Goal: Transaction & Acquisition: Purchase product/service

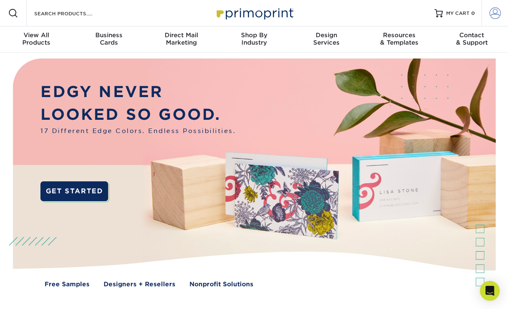
click at [496, 14] on span at bounding box center [496, 13] width 12 height 12
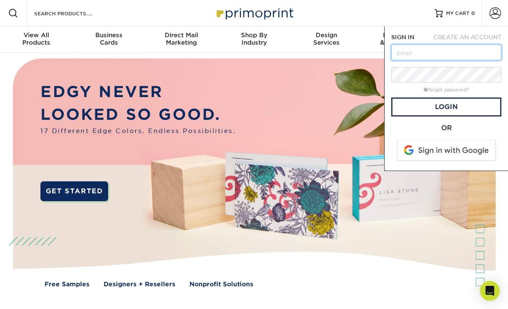
paste input "ammanncj@gmail.com"
type input "[EMAIL_ADDRESS][DOMAIN_NAME]"
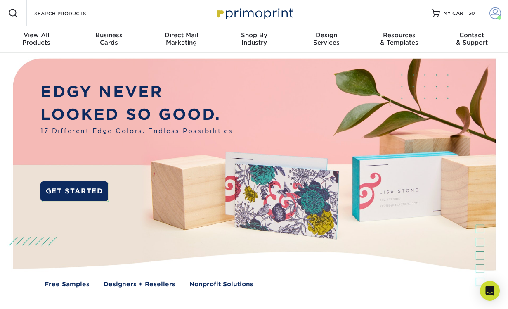
click at [498, 15] on span at bounding box center [496, 13] width 12 height 12
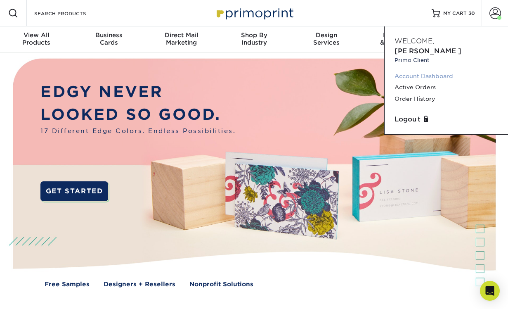
click at [435, 71] on link "Account Dashboard" at bounding box center [447, 76] width 104 height 11
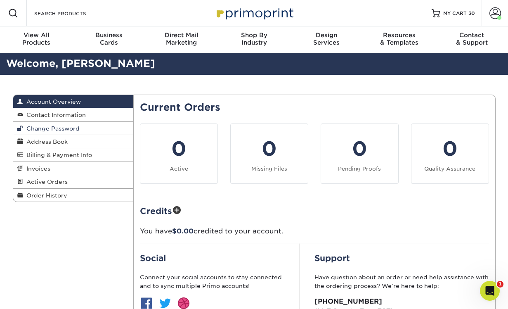
click at [52, 130] on span "Change Password" at bounding box center [51, 128] width 57 height 7
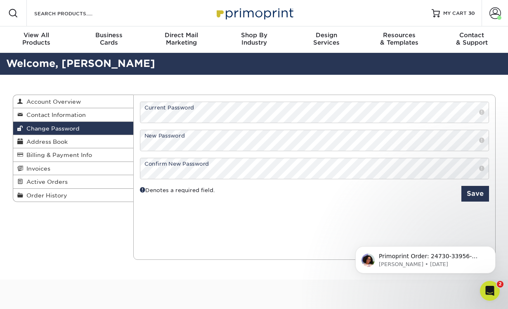
click at [483, 138] on span at bounding box center [481, 140] width 5 height 8
click at [475, 196] on button "Save" at bounding box center [475, 194] width 28 height 16
click at [247, 217] on div "Current Orders 0 Active 0 Missing Files" at bounding box center [314, 177] width 362 height 165
click at [78, 102] on span "Account Overview" at bounding box center [52, 101] width 58 height 7
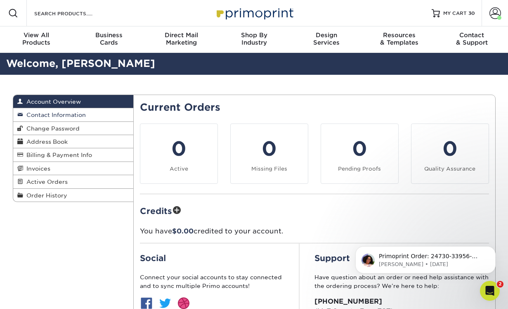
click at [44, 115] on span "Contact Information" at bounding box center [54, 114] width 63 height 7
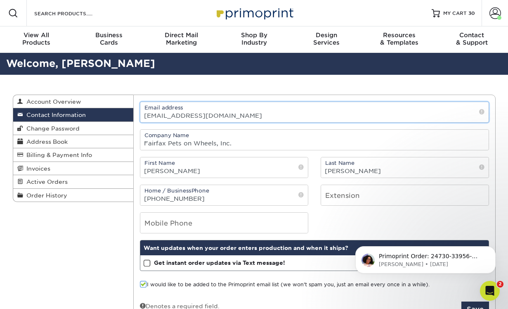
drag, startPoint x: 203, startPoint y: 115, endPoint x: 125, endPoint y: 112, distance: 78.1
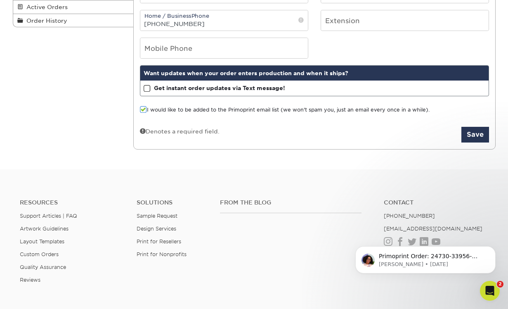
scroll to position [177, 0]
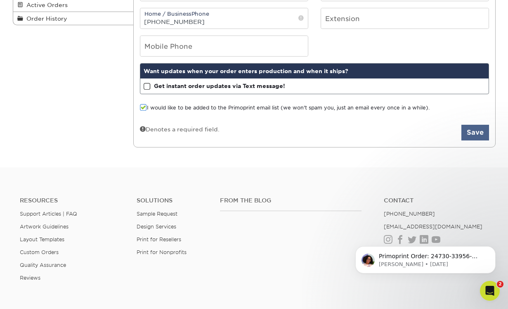
type input "treasurer@fpow.page"
click at [471, 137] on button "Save" at bounding box center [475, 133] width 28 height 16
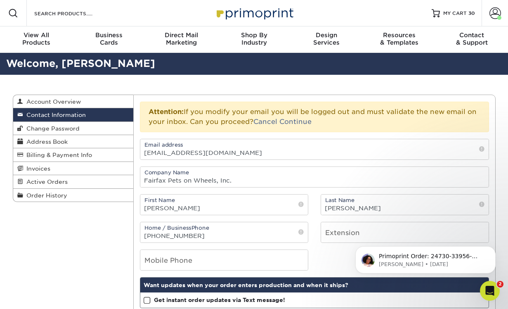
scroll to position [0, 0]
click at [300, 121] on link "Continue" at bounding box center [295, 122] width 32 height 8
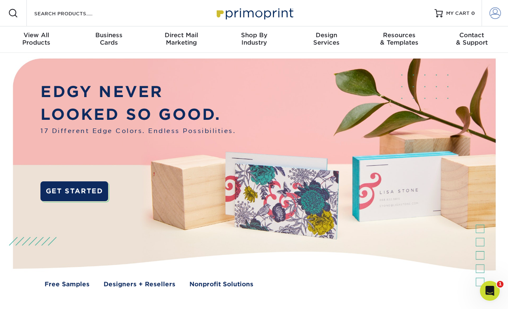
click at [496, 16] on span at bounding box center [496, 13] width 12 height 12
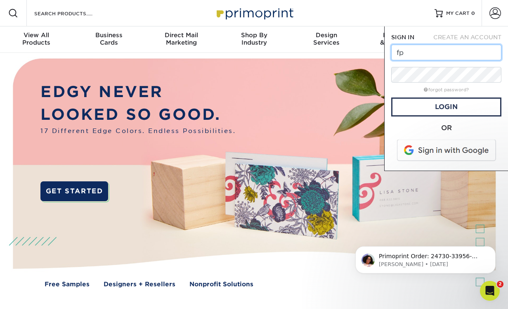
type input "f"
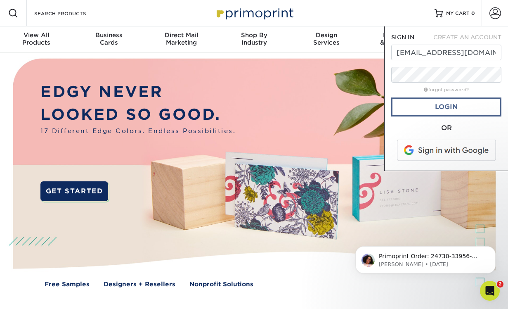
click at [445, 108] on link "Login" at bounding box center [446, 106] width 110 height 19
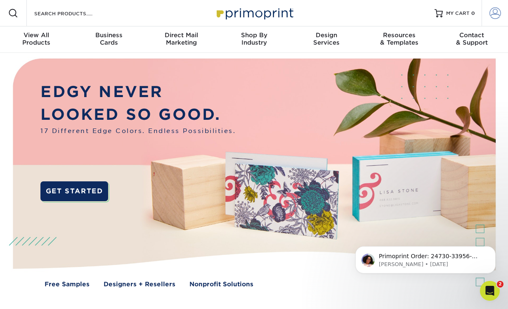
click at [491, 18] on span at bounding box center [496, 13] width 12 height 12
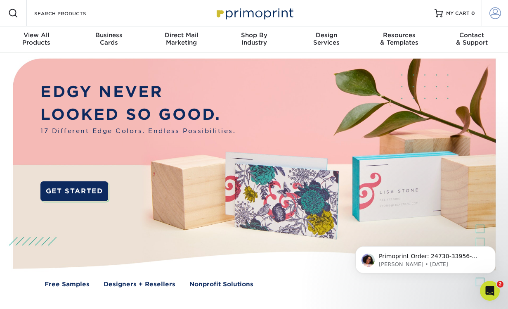
click at [501, 14] on link "Account" at bounding box center [495, 13] width 26 height 26
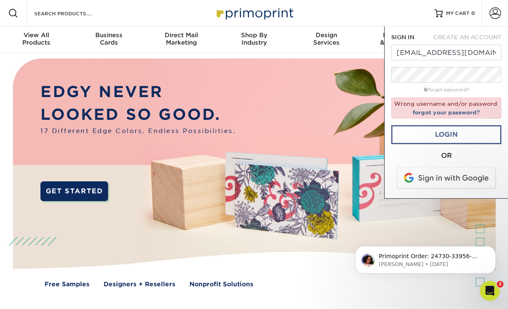
click at [435, 128] on link "Login" at bounding box center [446, 134] width 110 height 19
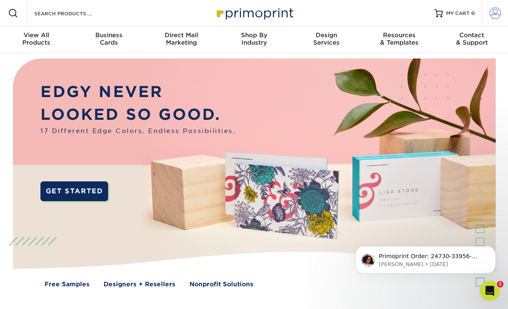
click at [494, 14] on span at bounding box center [496, 13] width 12 height 12
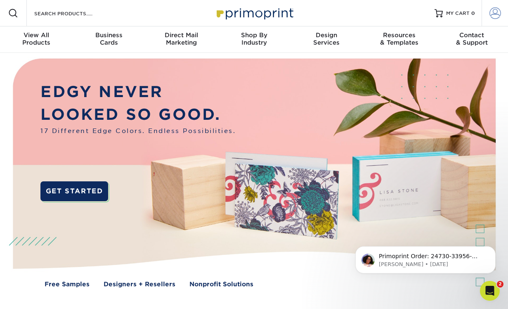
click at [495, 20] on link "Account" at bounding box center [495, 13] width 26 height 26
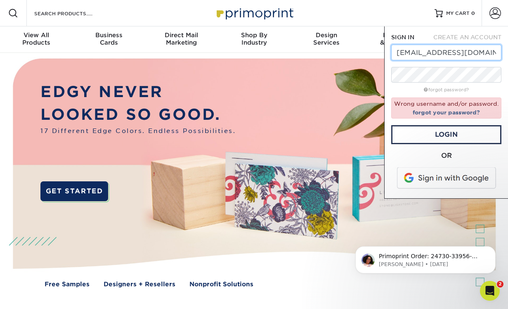
type input "ammanncj@gmail.com"
click at [463, 133] on link "Login" at bounding box center [446, 134] width 110 height 19
click at [456, 111] on link "forgot your password?" at bounding box center [446, 112] width 67 height 7
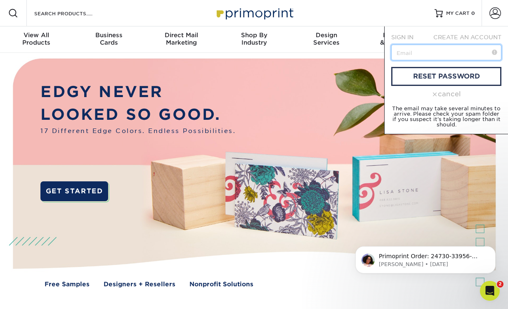
click at [430, 52] on input "text" at bounding box center [446, 53] width 110 height 16
type input "[EMAIL_ADDRESS][DOMAIN_NAME]"
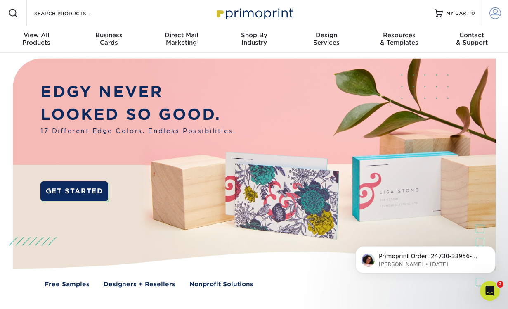
click at [499, 13] on span at bounding box center [496, 13] width 12 height 12
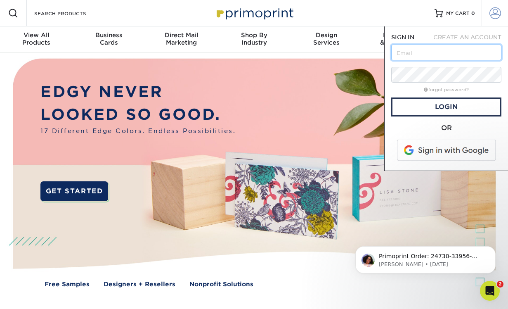
type input "[EMAIL_ADDRESS][DOMAIN_NAME]"
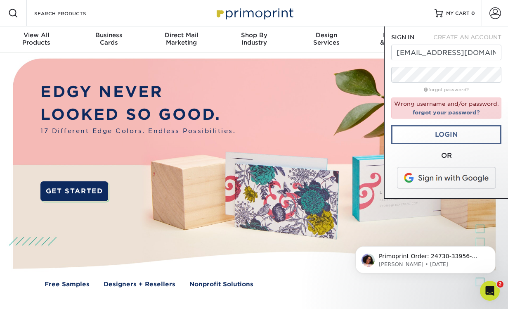
click at [441, 137] on link "Login" at bounding box center [446, 134] width 110 height 19
click at [443, 111] on link "forgot your password?" at bounding box center [446, 112] width 67 height 7
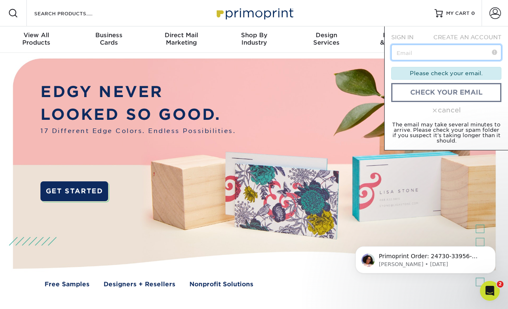
click at [442, 52] on input "text" at bounding box center [446, 53] width 110 height 16
type input "treasurer@fpow.page"
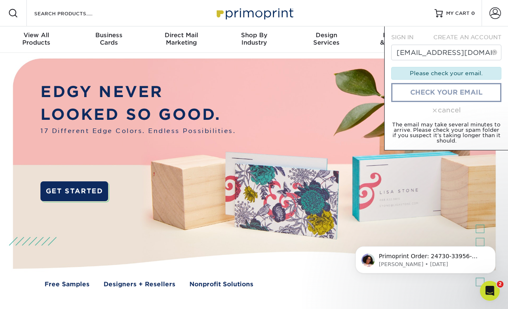
click at [432, 94] on link "check your email" at bounding box center [446, 92] width 110 height 19
click at [420, 57] on input "[EMAIL_ADDRESS][DOMAIN_NAME]" at bounding box center [446, 53] width 110 height 16
click at [454, 71] on div "Please check your email." at bounding box center [446, 73] width 110 height 12
click at [442, 93] on link "check your email" at bounding box center [446, 92] width 110 height 19
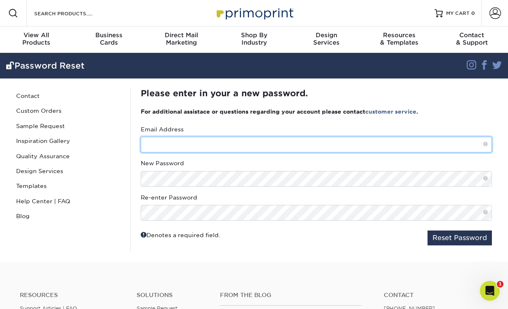
click at [215, 140] on input "text" at bounding box center [316, 145] width 351 height 16
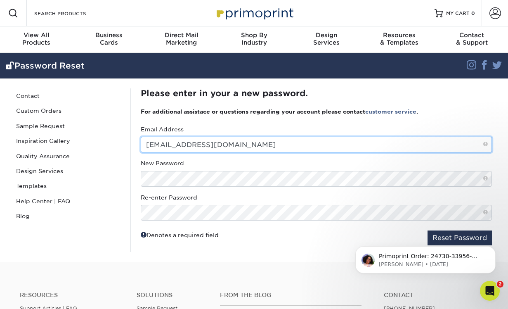
type input "[EMAIL_ADDRESS][DOMAIN_NAME]"
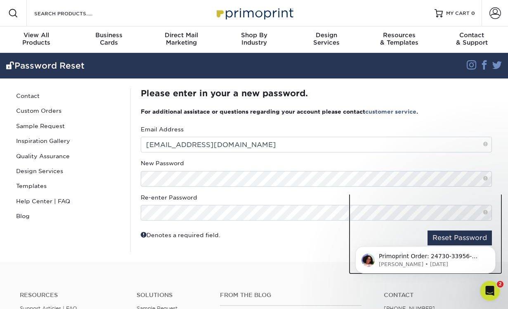
click at [436, 234] on div "Primoprint Order: 24730-33956-98058-16 Good morning [PERSON_NAME], Our Quality …" at bounding box center [426, 221] width 152 height 103
click at [442, 239] on div "Primoprint Order: 24730-33956-98058-16 Good morning [PERSON_NAME], Our Quality …" at bounding box center [426, 221] width 152 height 103
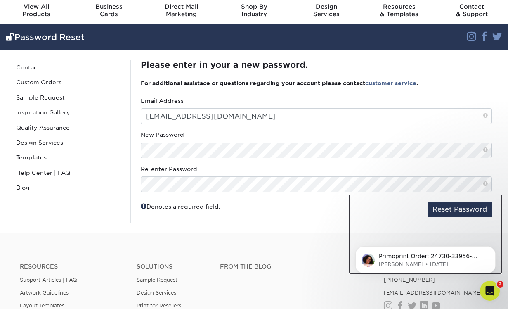
scroll to position [31, 0]
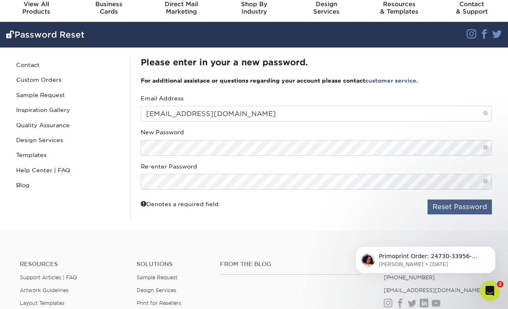
click at [455, 208] on button "Reset Password" at bounding box center [460, 206] width 64 height 15
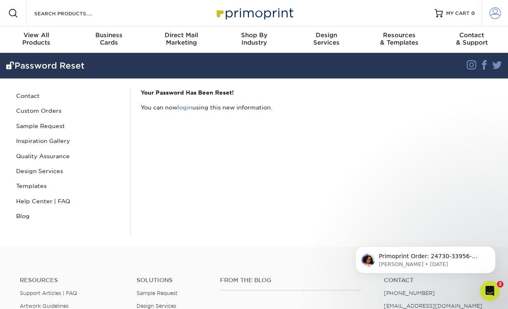
click at [497, 11] on span at bounding box center [496, 13] width 12 height 12
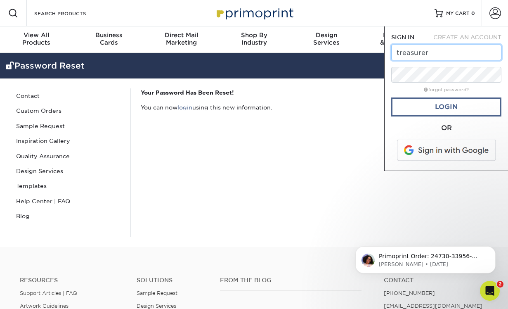
type input "[EMAIL_ADDRESS][DOMAIN_NAME]"
click at [430, 106] on link "Login" at bounding box center [446, 106] width 110 height 19
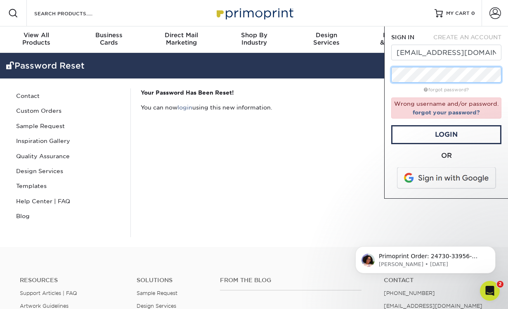
click at [350, 68] on div "Resources Menu Search Products Account SIGN IN CREATE AN ACCOUNT [EMAIL_ADDRESS…" at bounding box center [254, 123] width 508 height 247
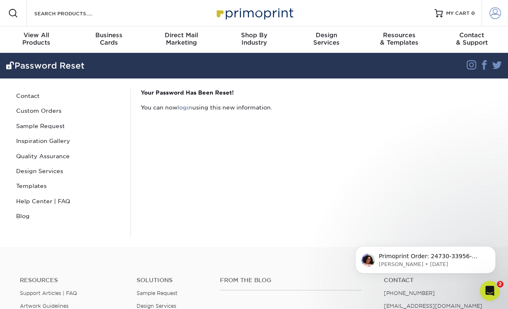
click at [496, 12] on span at bounding box center [496, 13] width 12 height 12
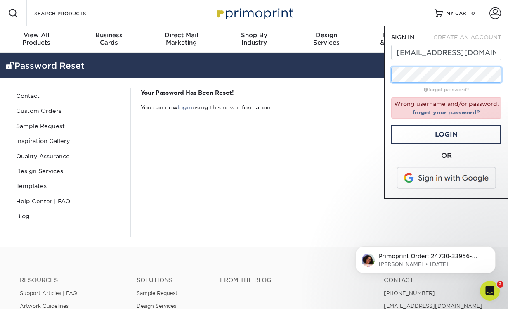
click at [351, 70] on div "Resources Menu Search Products Account SIGN IN CREATE AN ACCOUNT [EMAIL_ADDRESS…" at bounding box center [254, 123] width 508 height 247
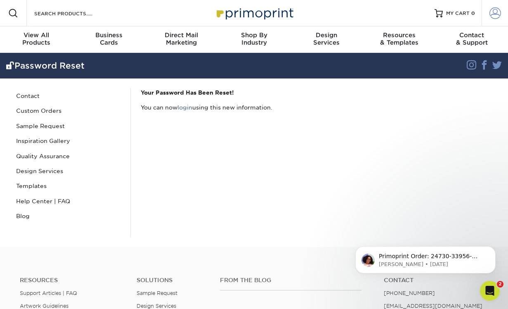
click at [494, 12] on span at bounding box center [496, 13] width 12 height 12
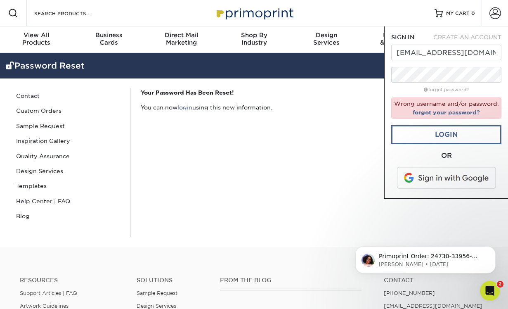
click at [433, 129] on link "Login" at bounding box center [446, 134] width 110 height 19
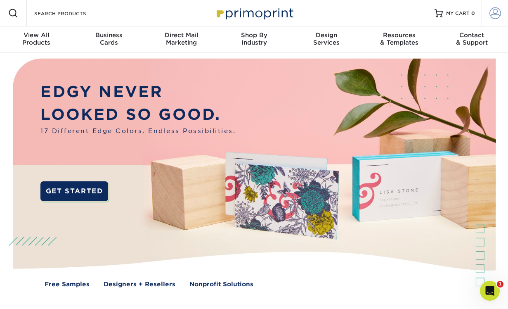
click at [494, 14] on span at bounding box center [496, 13] width 12 height 12
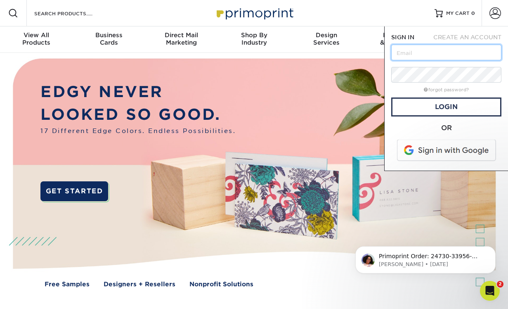
click at [464, 54] on input "text" at bounding box center [446, 53] width 110 height 16
type input "[EMAIL_ADDRESS][DOMAIN_NAME]"
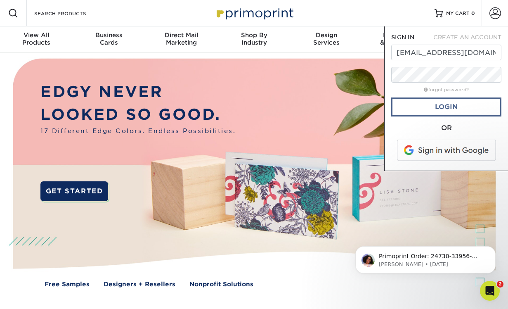
click at [437, 106] on link "Login" at bounding box center [446, 106] width 110 height 19
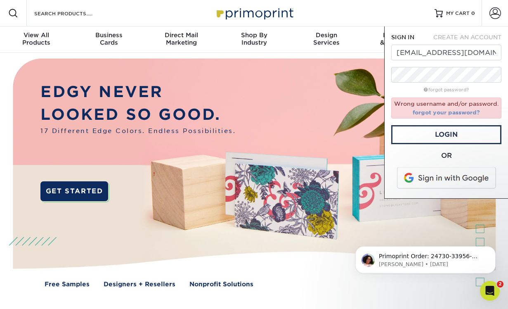
click at [436, 112] on link "forgot your password?" at bounding box center [446, 112] width 67 height 7
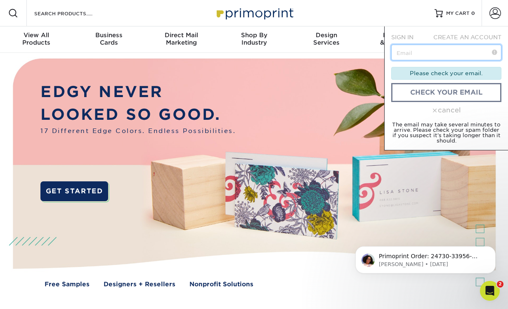
click at [433, 54] on input "text" at bounding box center [446, 53] width 110 height 16
click at [421, 73] on div "Please check your email." at bounding box center [446, 73] width 110 height 12
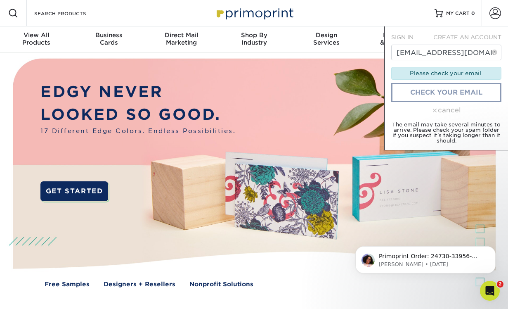
click at [421, 95] on link "check your email" at bounding box center [446, 92] width 110 height 19
click at [438, 55] on input "[EMAIL_ADDRESS][DOMAIN_NAME]" at bounding box center [446, 53] width 110 height 16
click at [481, 50] on input "[EMAIL_ADDRESS][DOMAIN_NAME]" at bounding box center [446, 53] width 110 height 16
click at [494, 13] on span at bounding box center [496, 13] width 12 height 12
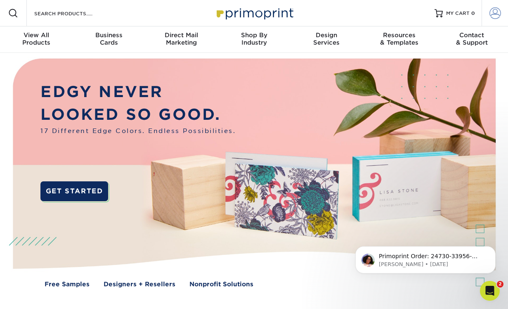
click at [494, 13] on span at bounding box center [496, 13] width 12 height 12
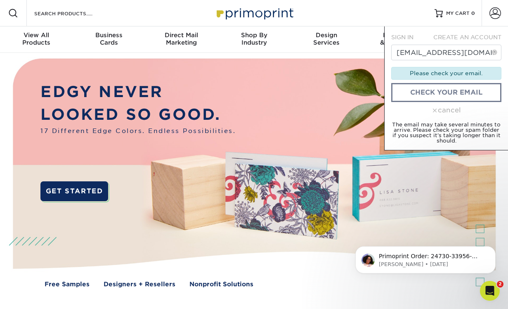
click at [492, 54] on span at bounding box center [494, 52] width 5 height 8
click at [479, 52] on input "[EMAIL_ADDRESS][DOMAIN_NAME]" at bounding box center [446, 53] width 110 height 16
drag, startPoint x: 474, startPoint y: 53, endPoint x: 335, endPoint y: 44, distance: 139.4
click at [335, 44] on nav "Resources Menu Search Products Account SIGN IN CREATE AN ACCOUNT [EMAIL_ADDRESS…" at bounding box center [254, 26] width 508 height 53
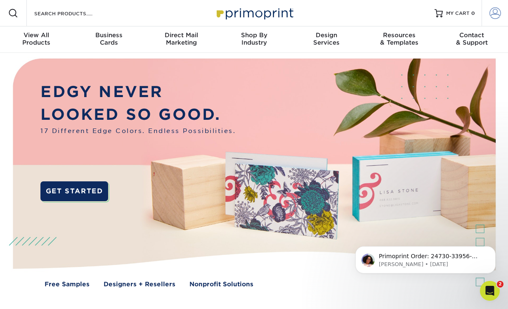
click at [494, 14] on span at bounding box center [496, 13] width 12 height 12
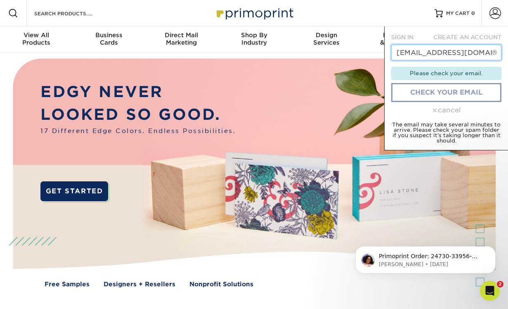
type input "[EMAIL_ADDRESS][DOMAIN_NAME]"
click at [443, 92] on link "check your email" at bounding box center [446, 92] width 110 height 19
click at [450, 111] on div "cancel" at bounding box center [446, 110] width 110 height 10
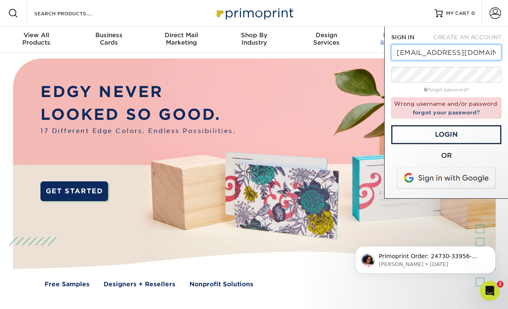
drag, startPoint x: 478, startPoint y: 54, endPoint x: 365, endPoint y: 45, distance: 113.9
click at [365, 45] on nav "Resources Menu Search Products Account SIGN IN CREATE AN ACCOUNT [EMAIL_ADDRESS…" at bounding box center [254, 26] width 508 height 53
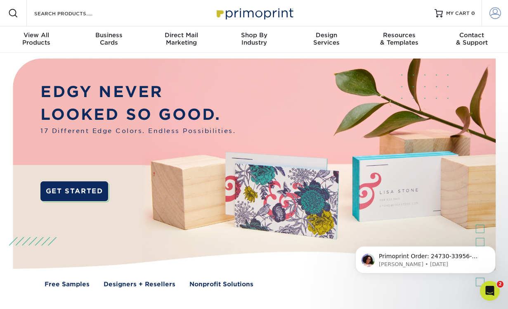
click at [504, 12] on link "Account" at bounding box center [495, 13] width 26 height 26
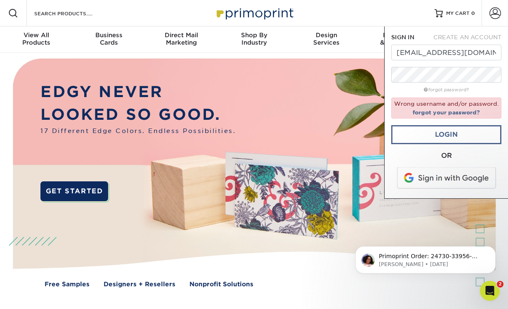
click at [450, 135] on link "Login" at bounding box center [446, 134] width 110 height 19
click at [379, 14] on div "Resources Menu Search Products Account SIGN IN CREATE AN ACCOUNT ammanncj@gmail…" at bounding box center [254, 13] width 508 height 26
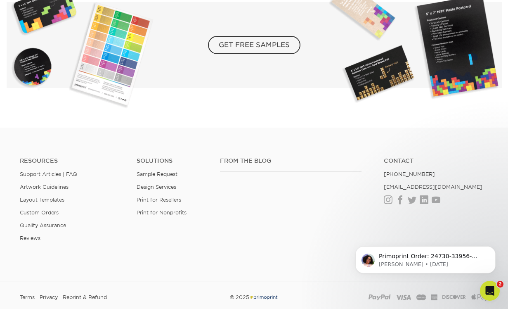
scroll to position [1380, 0]
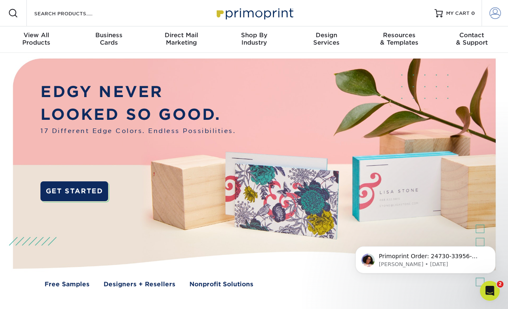
click at [497, 18] on span at bounding box center [496, 13] width 12 height 12
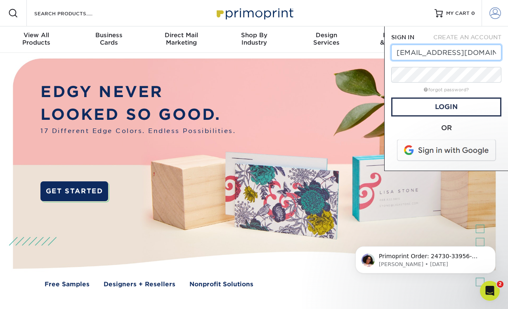
type input "[EMAIL_ADDRESS][DOMAIN_NAME]"
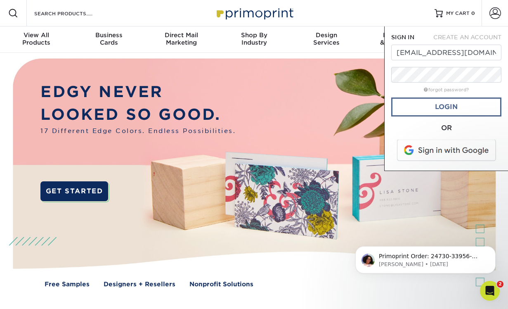
click at [446, 106] on link "Login" at bounding box center [446, 106] width 110 height 19
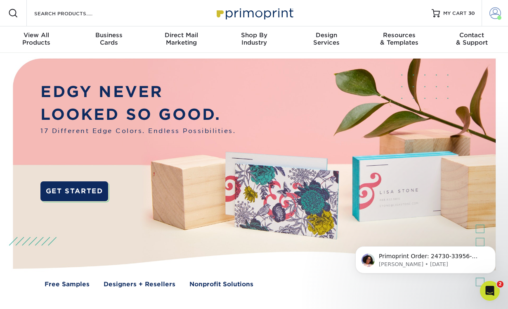
click at [495, 16] on span at bounding box center [496, 13] width 12 height 12
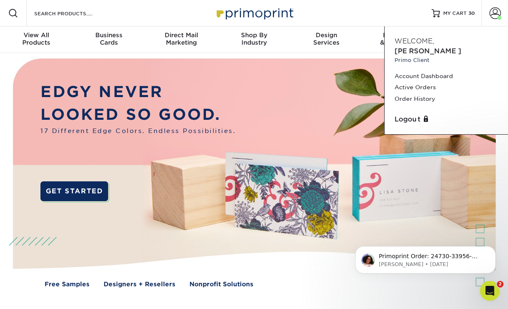
click at [432, 41] on span "Welcome," at bounding box center [415, 41] width 40 height 8
click at [407, 71] on link "Account Dashboard" at bounding box center [447, 76] width 104 height 11
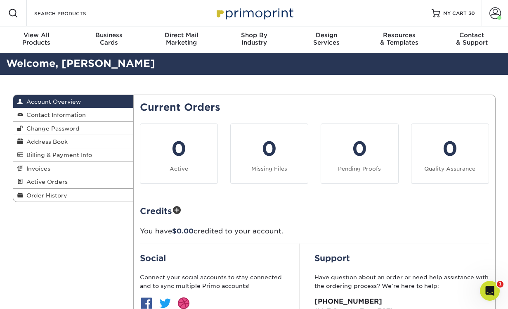
click at [69, 104] on link "Account Overview" at bounding box center [73, 101] width 121 height 13
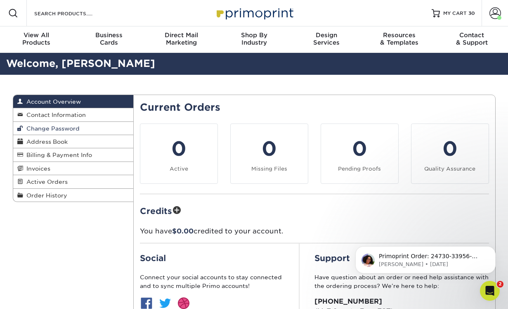
click at [69, 126] on span "Change Password" at bounding box center [51, 128] width 57 height 7
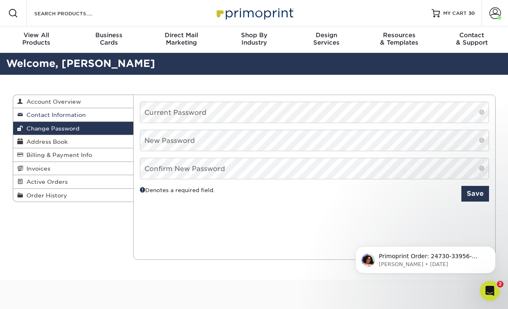
click at [70, 114] on span "Contact Information" at bounding box center [54, 114] width 63 height 7
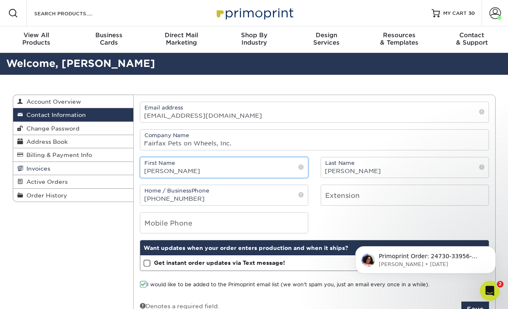
drag, startPoint x: 200, startPoint y: 175, endPoint x: 75, endPoint y: 170, distance: 125.1
type input "[PERSON_NAME]"
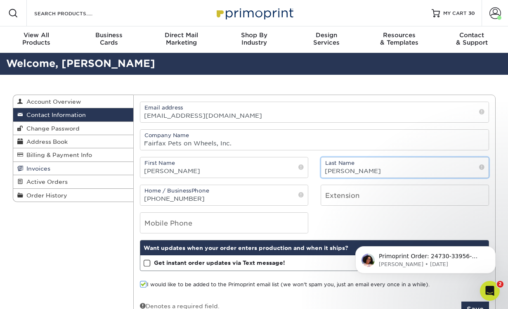
type input "[PERSON_NAME]"
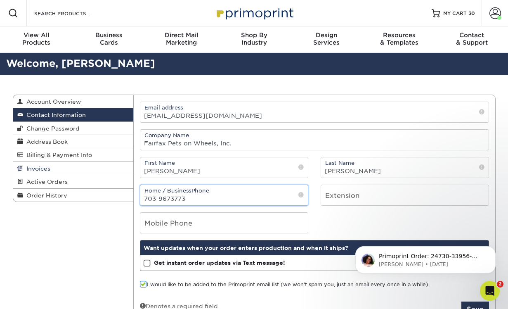
type input "703-9673773"
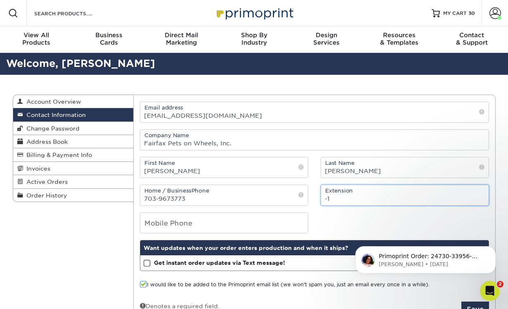
type input "1"
click at [480, 201] on input "1" at bounding box center [405, 195] width 168 height 20
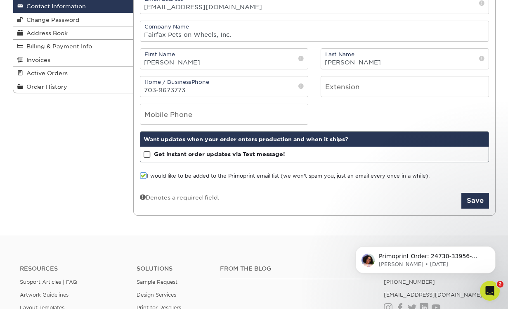
scroll to position [130, 0]
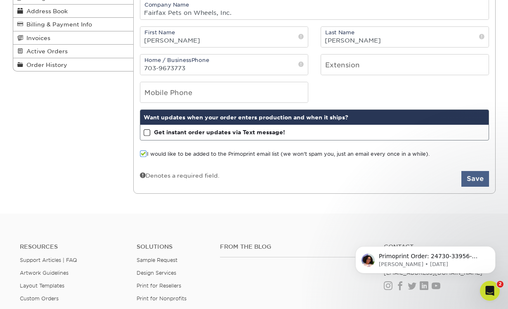
click at [475, 177] on button "Save" at bounding box center [475, 179] width 28 height 16
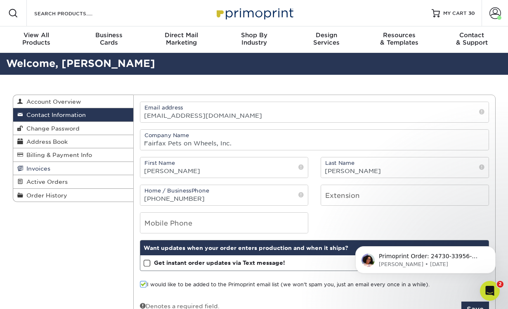
click at [33, 170] on span "Invoices" at bounding box center [36, 168] width 27 height 7
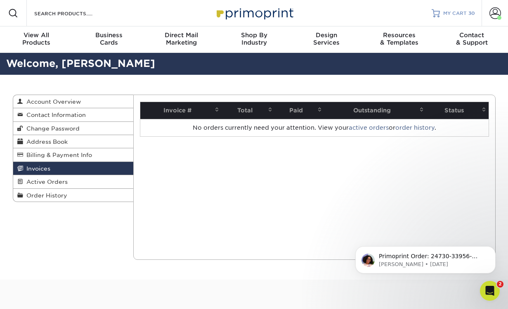
click at [452, 12] on span "MY CART" at bounding box center [455, 13] width 24 height 7
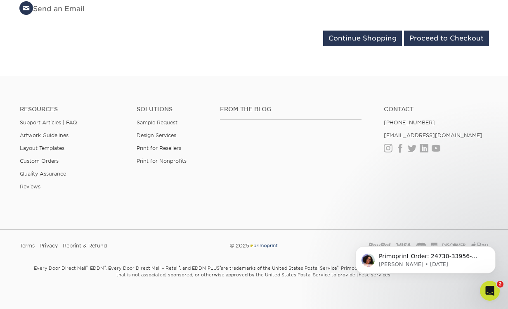
scroll to position [2644, 0]
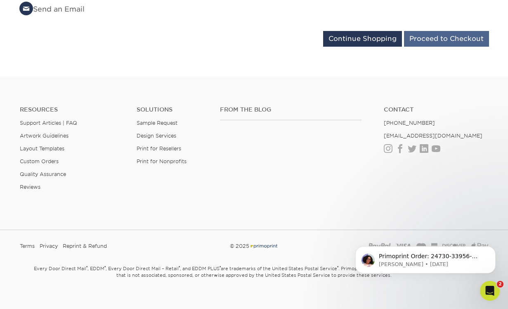
click at [446, 32] on input "Proceed to Checkout" at bounding box center [446, 39] width 85 height 16
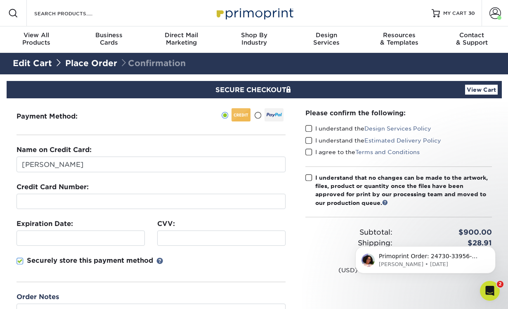
click at [97, 242] on iframe at bounding box center [80, 238] width 121 height 8
click at [188, 232] on div at bounding box center [221, 237] width 128 height 15
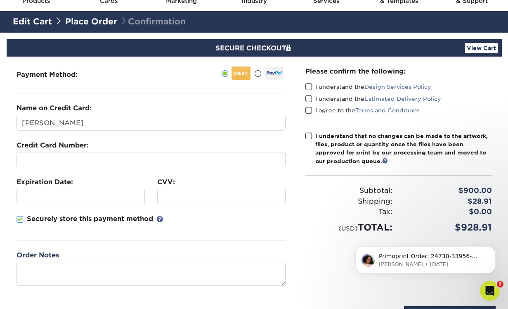
scroll to position [40, 0]
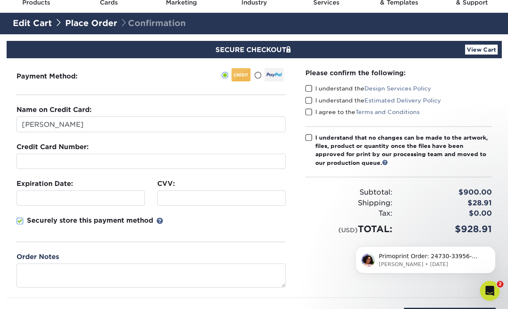
click at [310, 91] on span at bounding box center [308, 89] width 7 height 8
click at [0, 0] on input "I understand the Design Services Policy" at bounding box center [0, 0] width 0 height 0
click at [309, 100] on span at bounding box center [308, 101] width 7 height 8
click at [0, 0] on input "I understand the Estimated Delivery Policy" at bounding box center [0, 0] width 0 height 0
click at [309, 118] on div "I agree to the Terms and Conditions" at bounding box center [398, 114] width 187 height 12
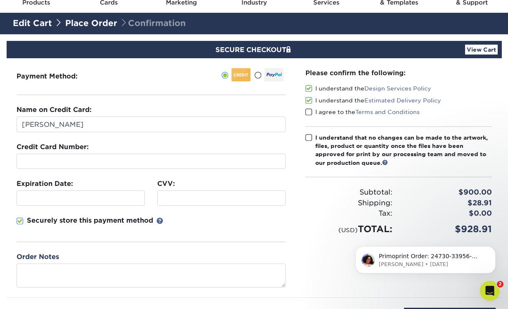
click at [307, 109] on span at bounding box center [308, 112] width 7 height 8
click at [0, 0] on input "I agree to the Terms and Conditions" at bounding box center [0, 0] width 0 height 0
click at [310, 136] on span at bounding box center [308, 138] width 7 height 8
click at [0, 0] on input "I understand that no changes can be made to the artwork, files, product or quan…" at bounding box center [0, 0] width 0 height 0
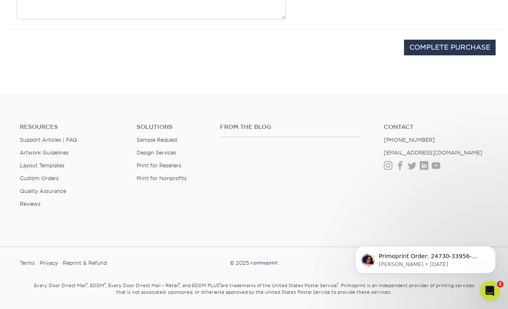
scroll to position [314, 0]
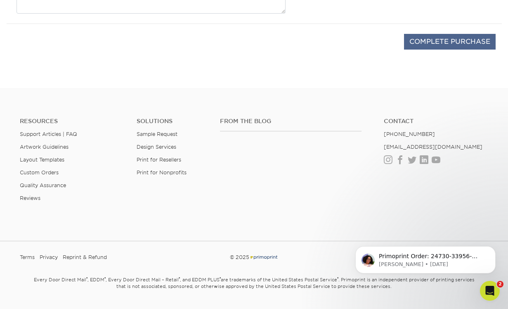
click at [429, 43] on input "COMPLETE PURCHASE" at bounding box center [450, 42] width 92 height 16
type input "PROCESSING, PLEASE WAIT..."
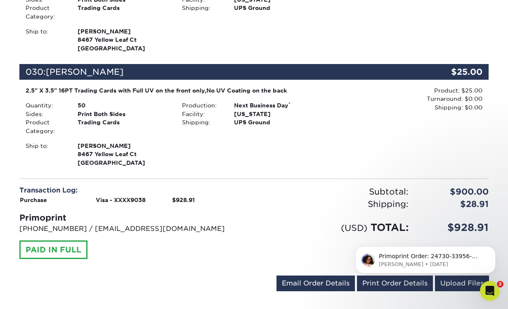
scroll to position [3401, 0]
